Goal: Task Accomplishment & Management: Manage account settings

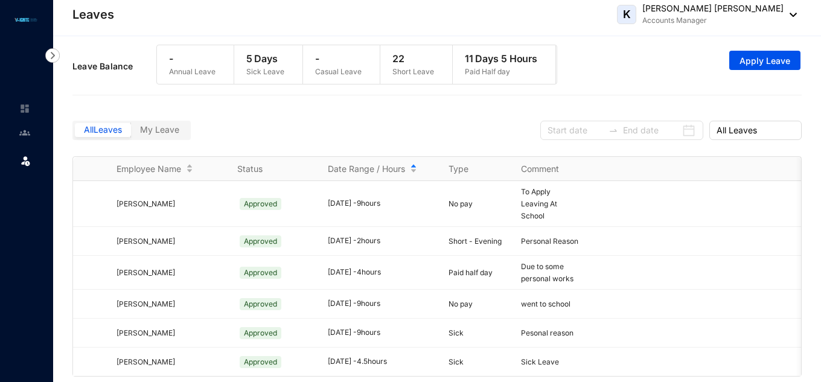
click at [156, 135] on span "My Leave" at bounding box center [159, 129] width 39 height 10
click at [131, 133] on input "My Leave" at bounding box center [131, 133] width 0 height 0
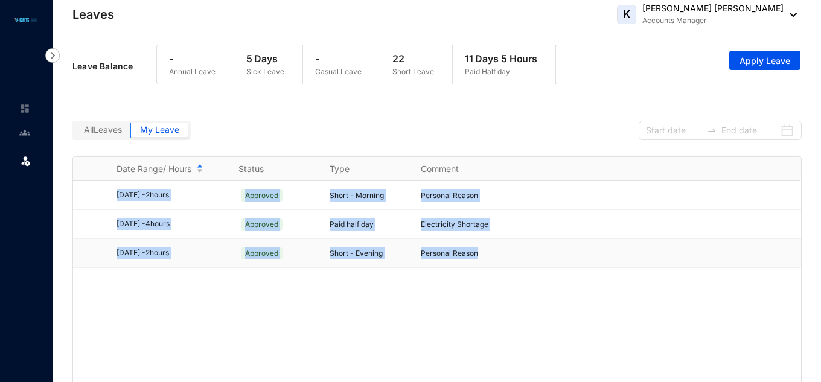
drag, startPoint x: 94, startPoint y: 201, endPoint x: 517, endPoint y: 267, distance: 427.8
click at [517, 267] on tbody "[DATE] - 2 hours Approved Short - Morning Personal Reason [DATE] - 4 hours Appr…" at bounding box center [437, 224] width 728 height 87
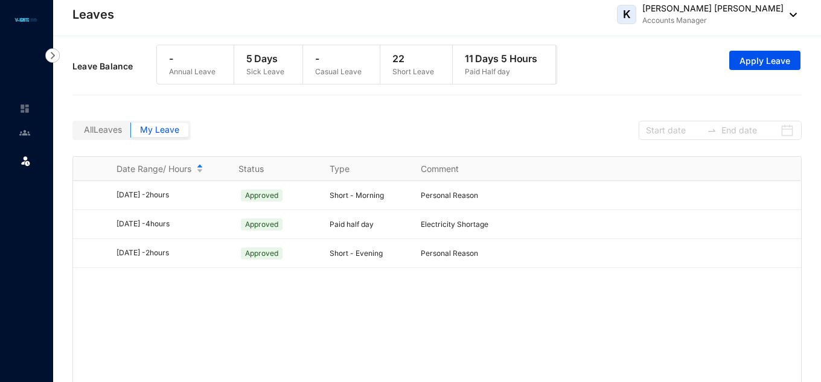
click at [380, 156] on div "All Leaves My Leave" at bounding box center [437, 128] width 730 height 55
drag, startPoint x: 95, startPoint y: 202, endPoint x: 500, endPoint y: 296, distance: 415.3
click at [500, 296] on div "[DATE] - 2 hours Approved Short - Morning Personal Reason [DATE] - 4 hours Appr…" at bounding box center [437, 284] width 728 height 207
click at [563, 125] on div "All Leaves My Leave" at bounding box center [437, 128] width 730 height 55
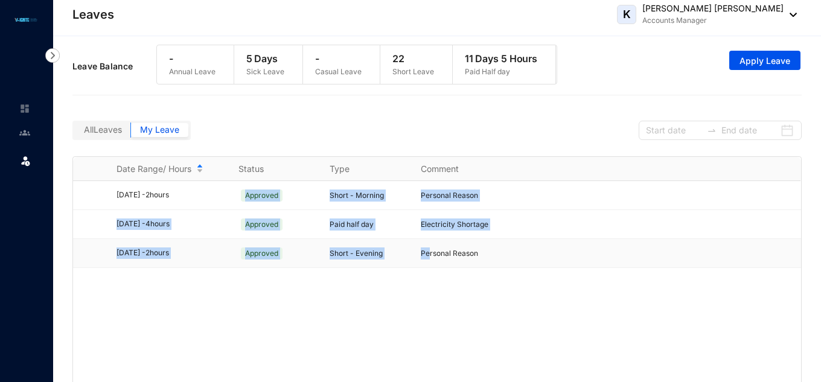
drag, startPoint x: 233, startPoint y: 188, endPoint x: 429, endPoint y: 252, distance: 205.9
click at [429, 252] on tbody "[DATE] - 2 hours Approved Short - Morning Personal Reason [DATE] - 4 hours Appr…" at bounding box center [437, 224] width 728 height 87
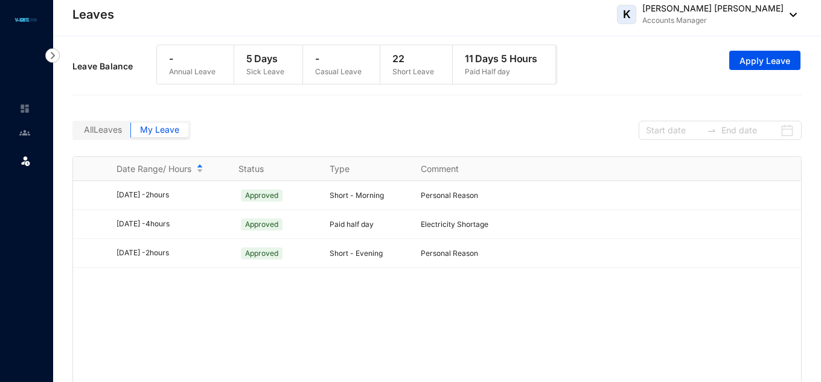
click at [324, 279] on div "[DATE] - 2 hours Approved Short - Morning Personal Reason [DATE] - 4 hours Appr…" at bounding box center [437, 284] width 728 height 207
click at [362, 59] on div "- Casual Leave" at bounding box center [338, 64] width 71 height 39
click at [428, 65] on p "22" at bounding box center [414, 58] width 42 height 14
click at [494, 65] on p "11 Days 5 Hours" at bounding box center [501, 58] width 73 height 14
click at [704, 135] on div at bounding box center [711, 131] width 19 height 10
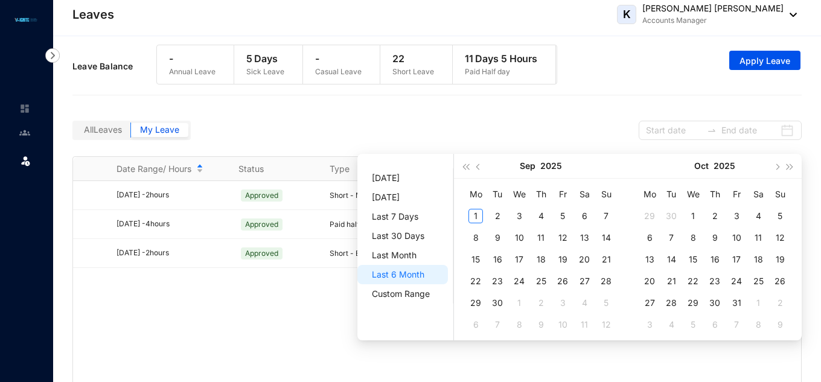
click at [582, 101] on div "Leave Balance - Annual Leave 5 Days Sick Leave - Casual Leave 22 Short Leave 11…" at bounding box center [437, 71] width 730 height 65
